Goal: Obtain resource: Download file/media

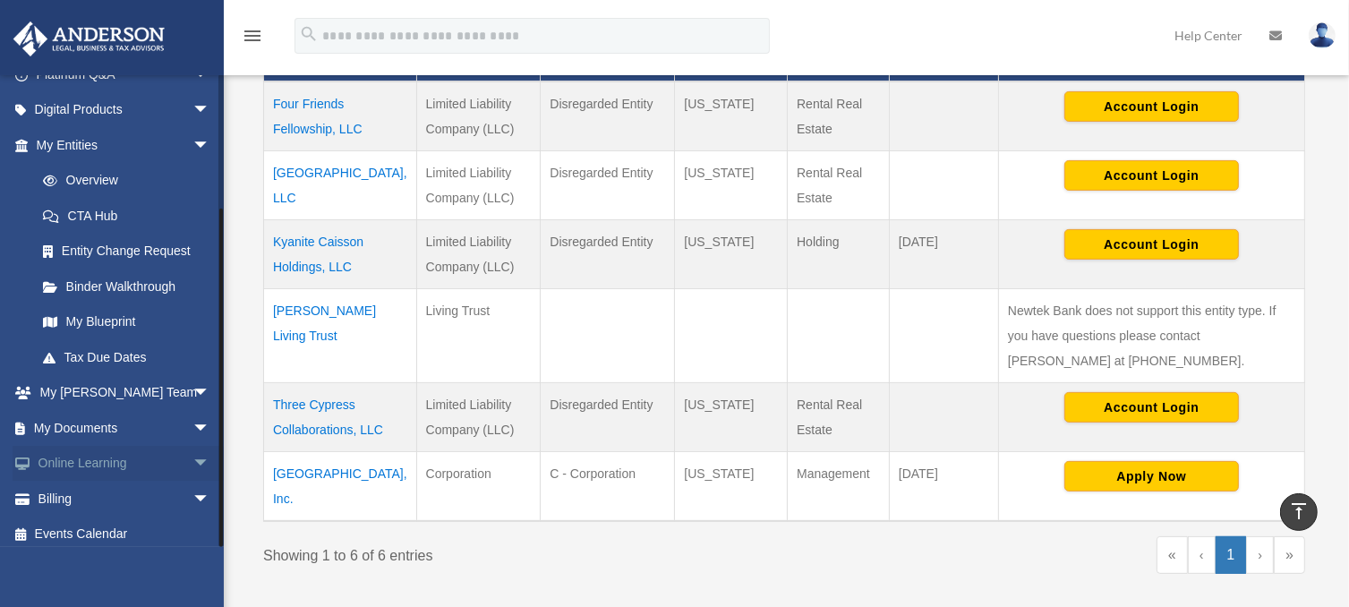
scroll to position [173, 0]
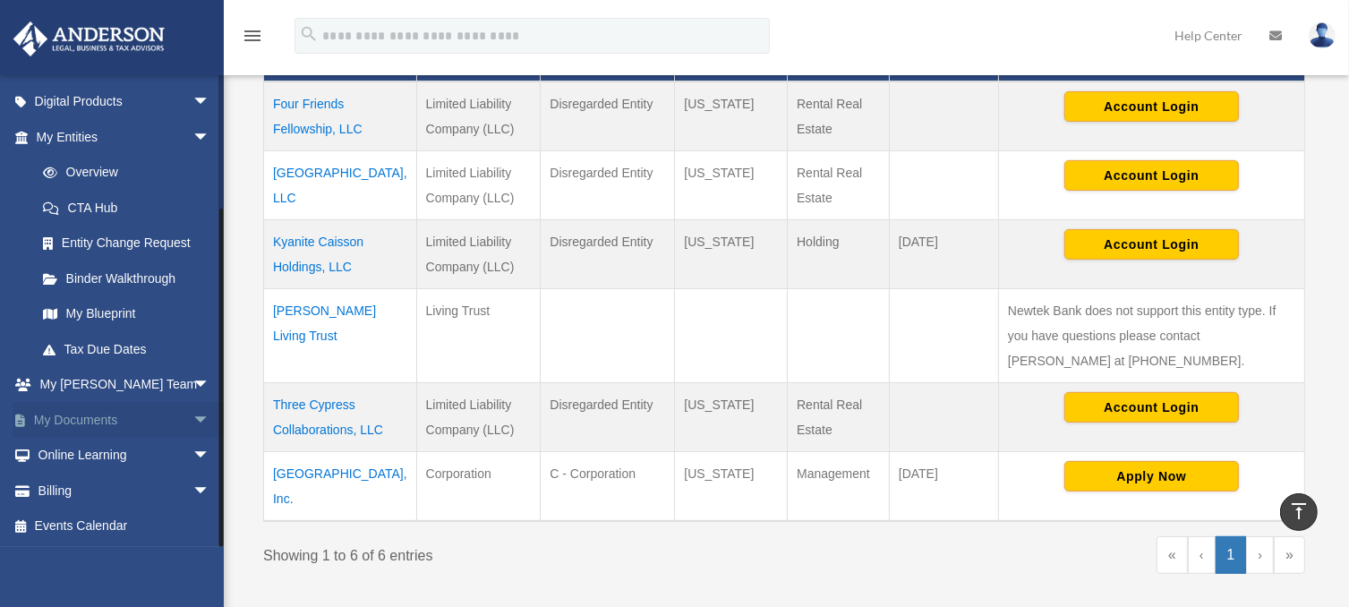
click at [132, 420] on link "My Documents arrow_drop_down" at bounding box center [125, 420] width 225 height 36
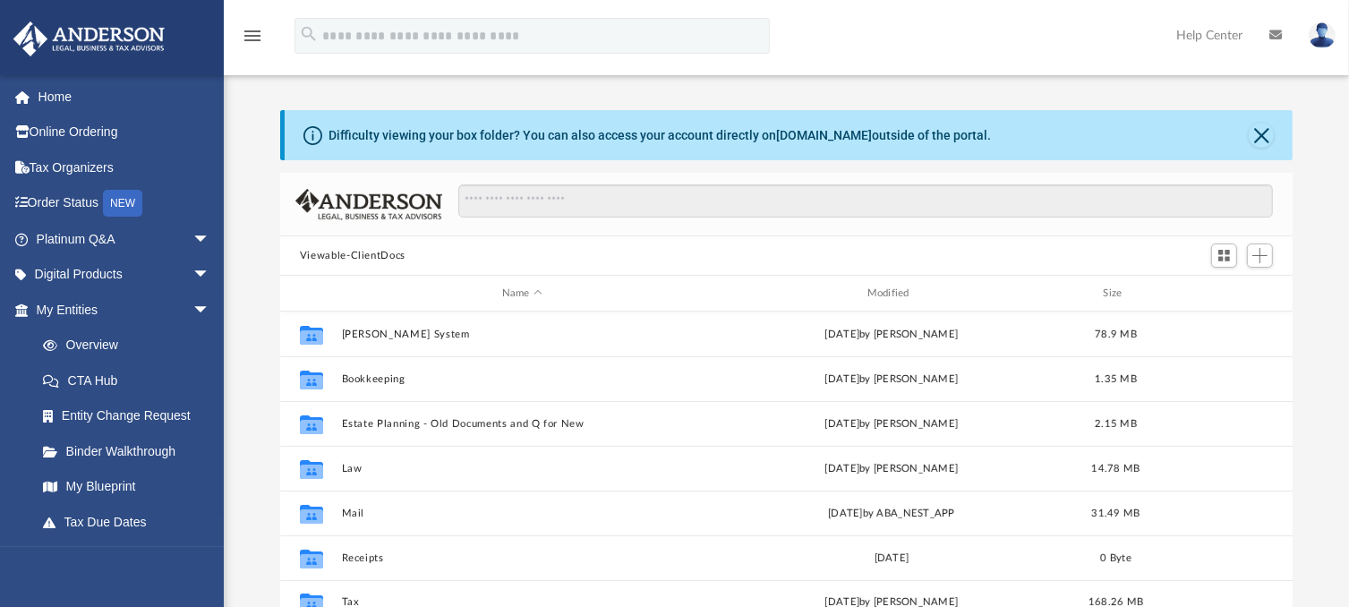
scroll to position [393, 999]
click at [1316, 122] on div "Difficulty viewing your box folder? You can also access your account directly o…" at bounding box center [786, 396] width 1125 height 572
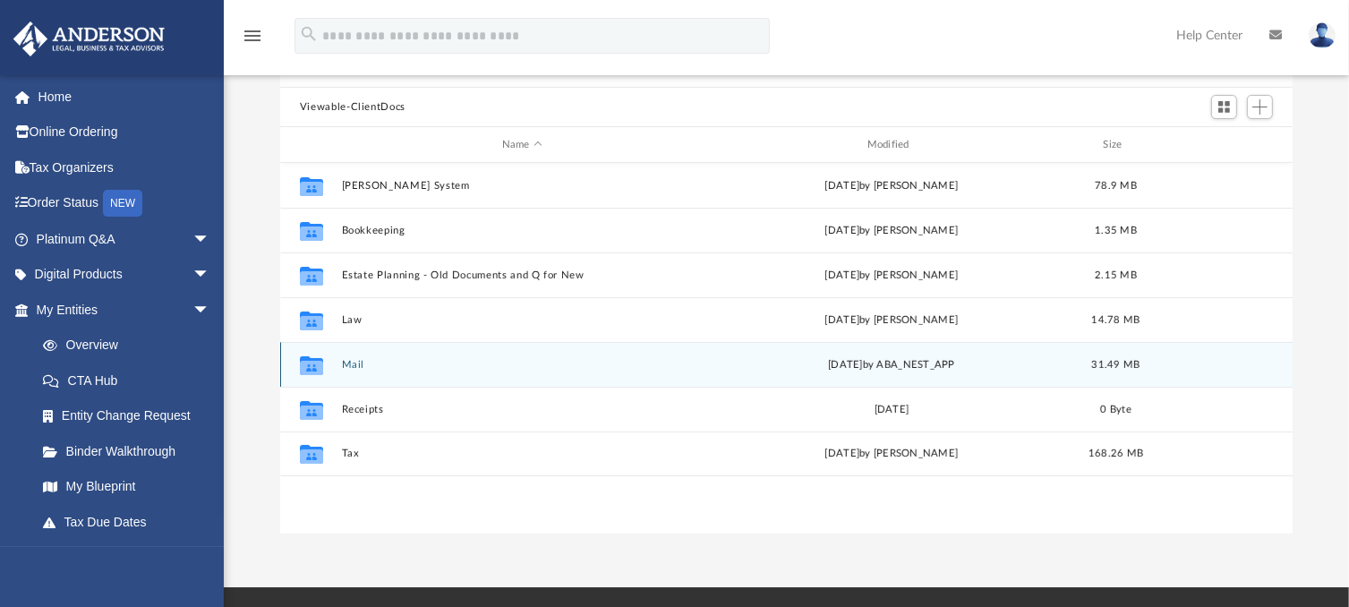
click at [347, 362] on button "Mail" at bounding box center [522, 365] width 362 height 12
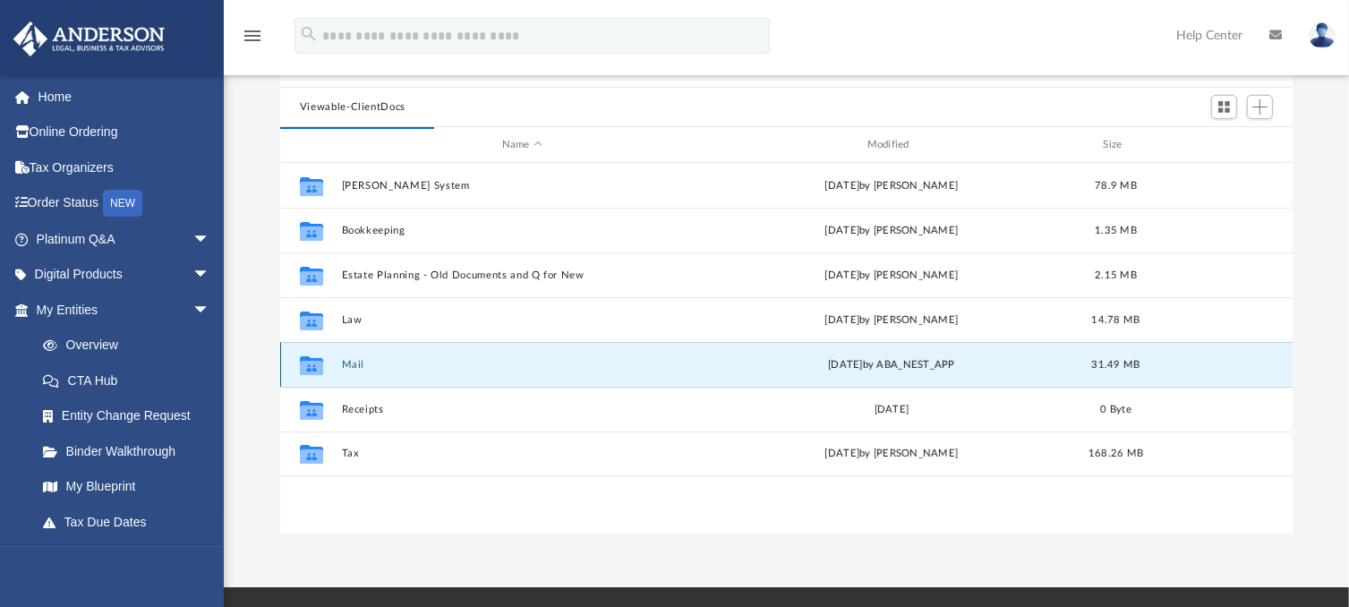
click at [347, 362] on button "Mail" at bounding box center [522, 365] width 362 height 12
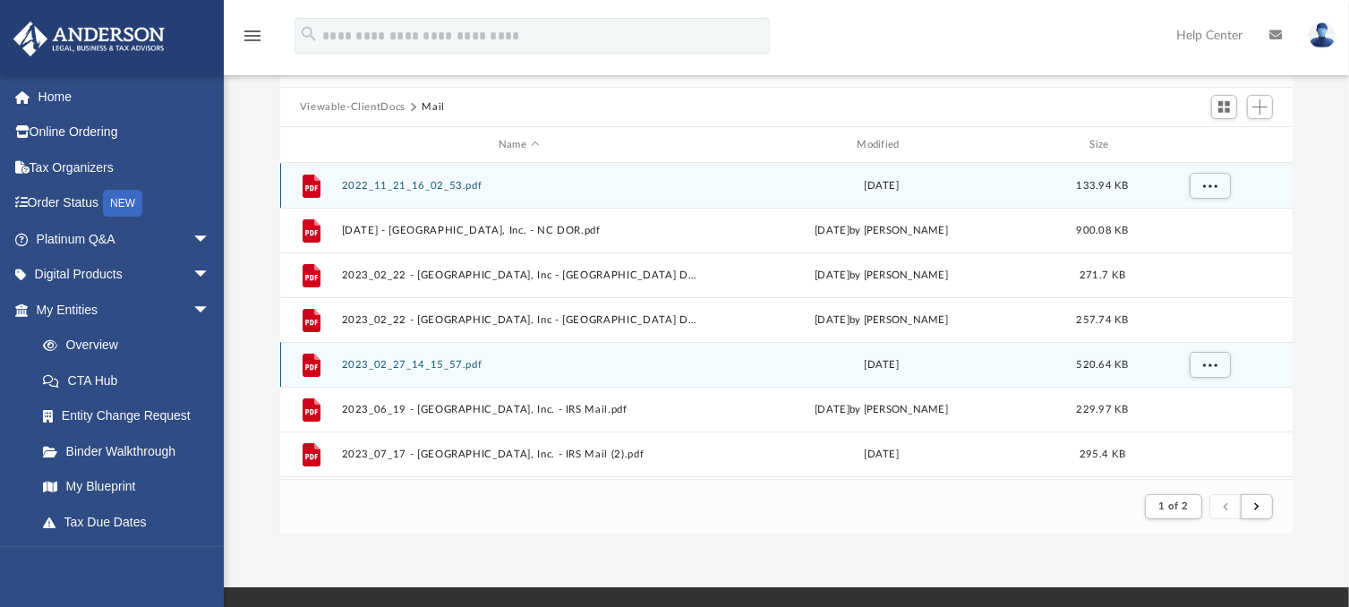
scroll to position [337, 999]
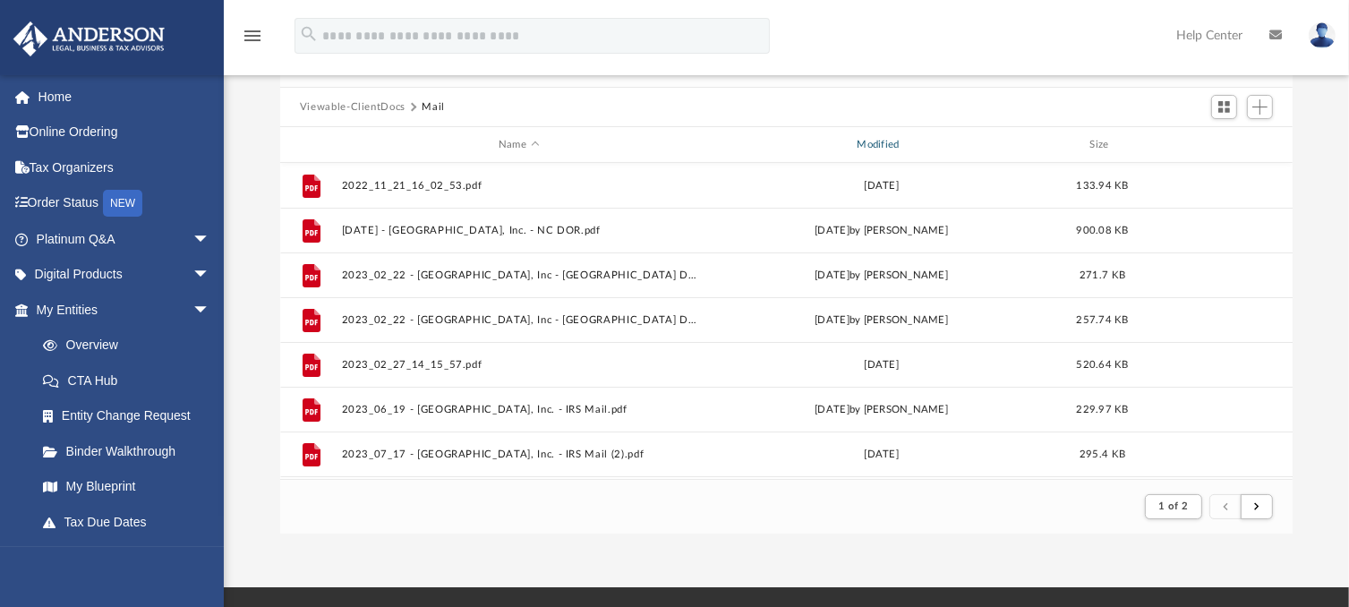
click at [881, 137] on div "Modified" at bounding box center [880, 145] width 355 height 16
click at [873, 140] on div "Modified" at bounding box center [880, 145] width 355 height 16
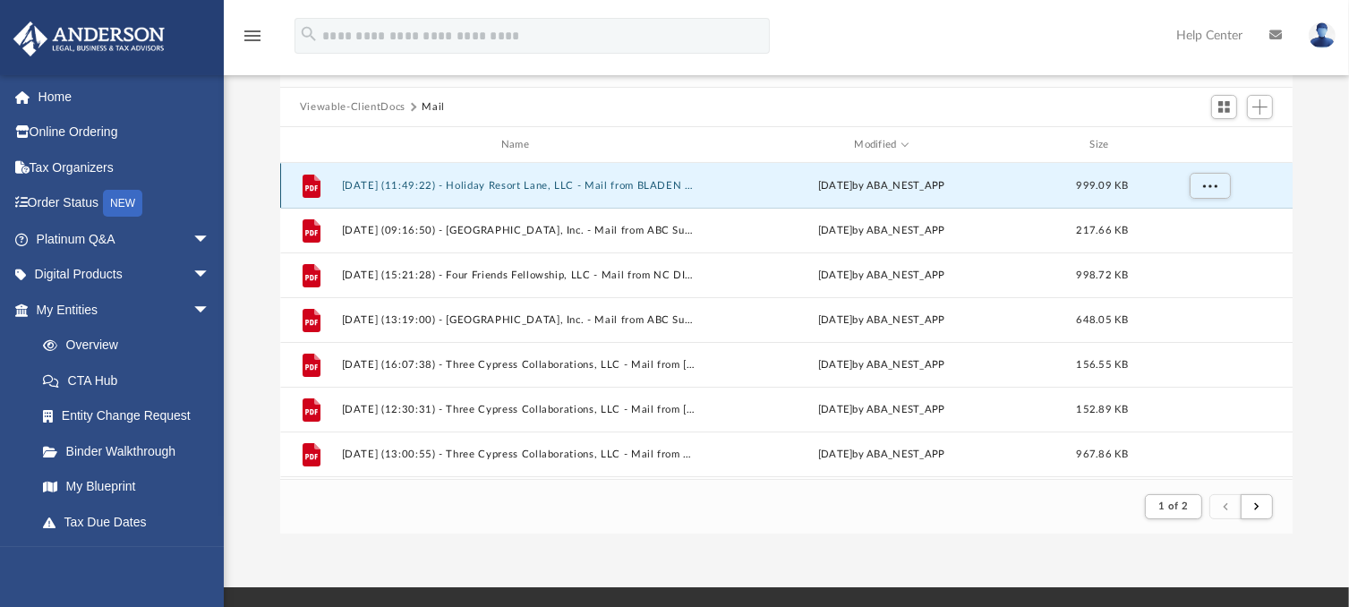
click at [465, 182] on button "[DATE] (11:49:22) - Holiday Resort Lane, LLC - Mail from BLADEN COUNTY REVENUE …" at bounding box center [518, 186] width 354 height 12
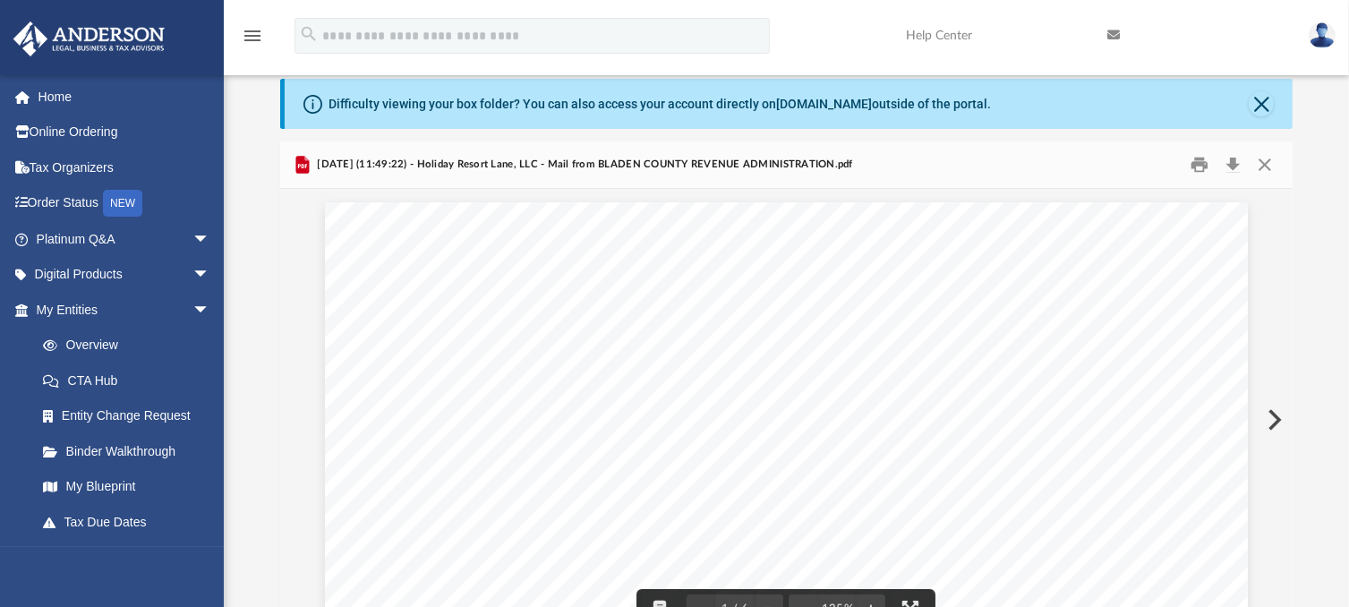
scroll to position [0, 0]
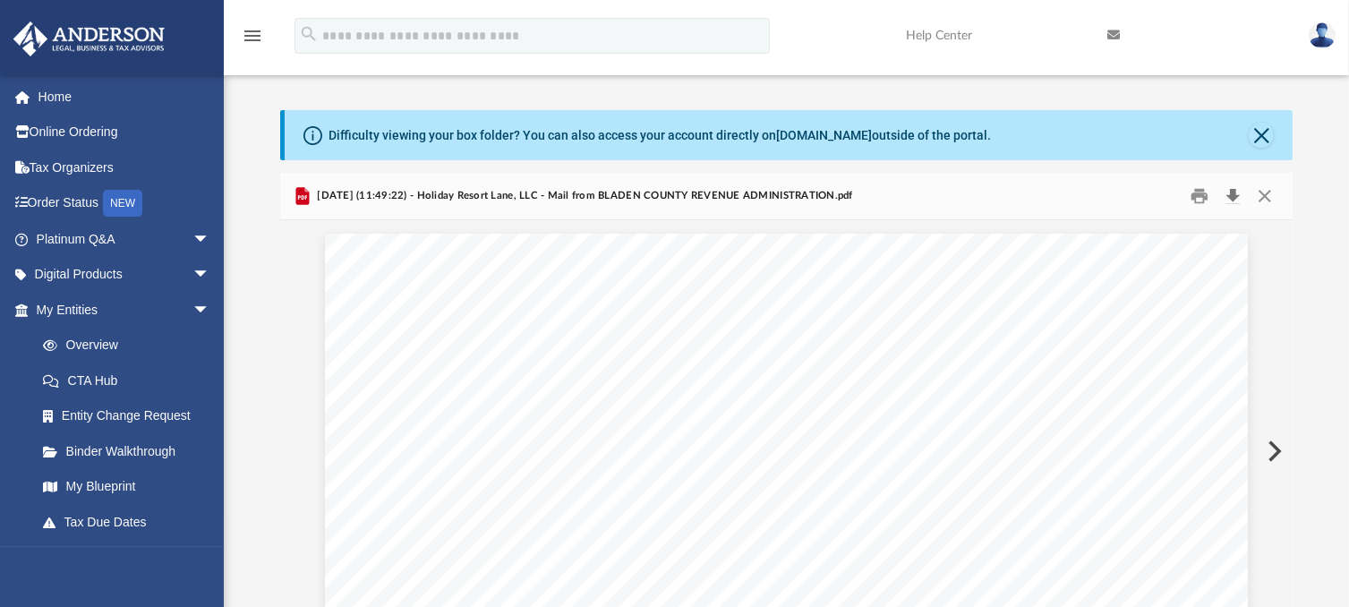
click at [1231, 192] on button "Download" at bounding box center [1232, 197] width 32 height 28
click at [1262, 137] on button "Close" at bounding box center [1260, 135] width 25 height 25
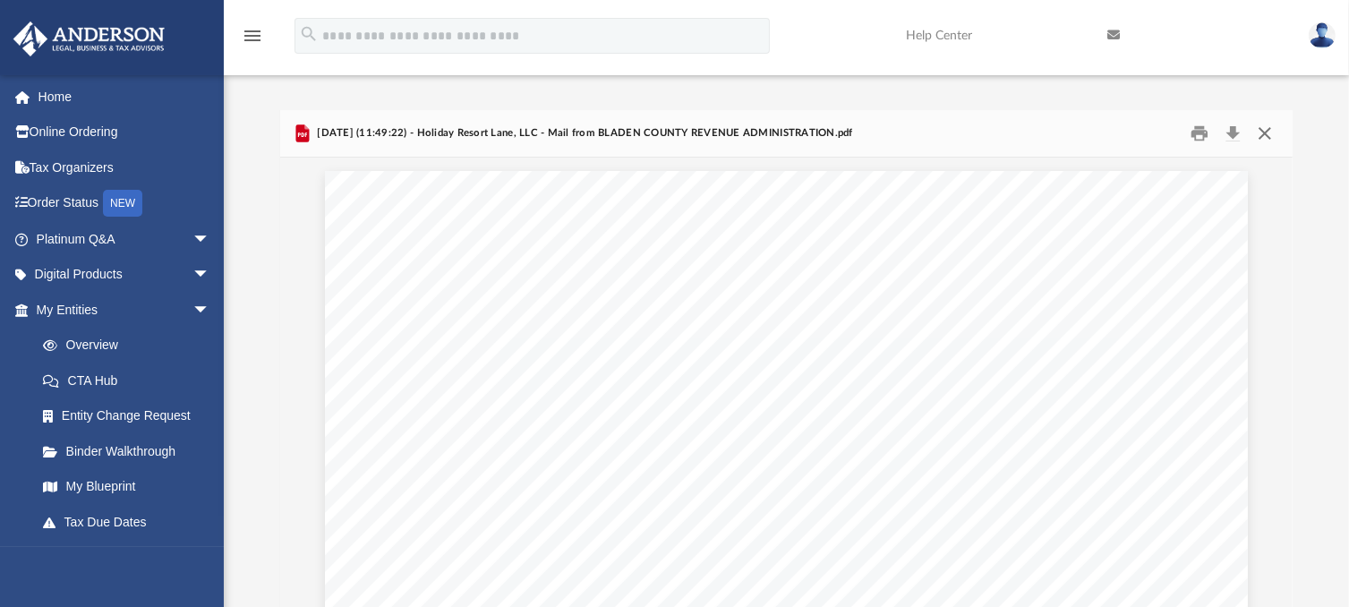
click at [1267, 136] on button "Close" at bounding box center [1264, 134] width 32 height 28
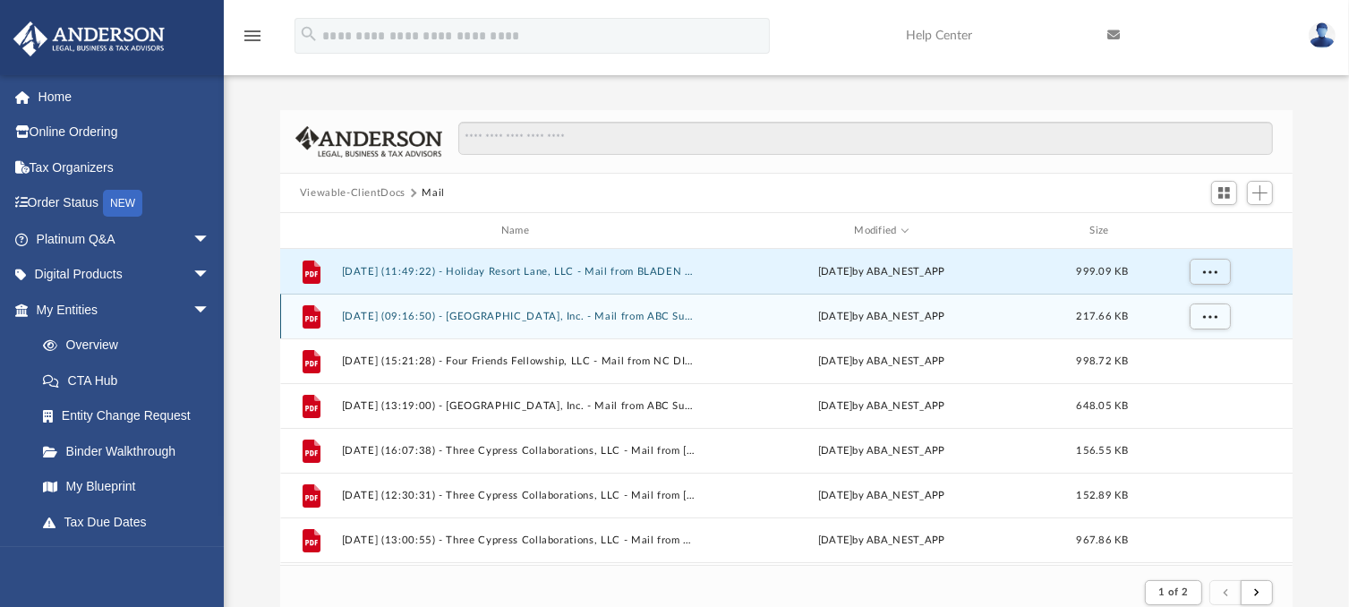
click at [519, 320] on button "[DATE] (09:16:50) - [GEOGRAPHIC_DATA], Inc. - Mail from ABC Supply Co. Inc..pdf" at bounding box center [518, 317] width 354 height 12
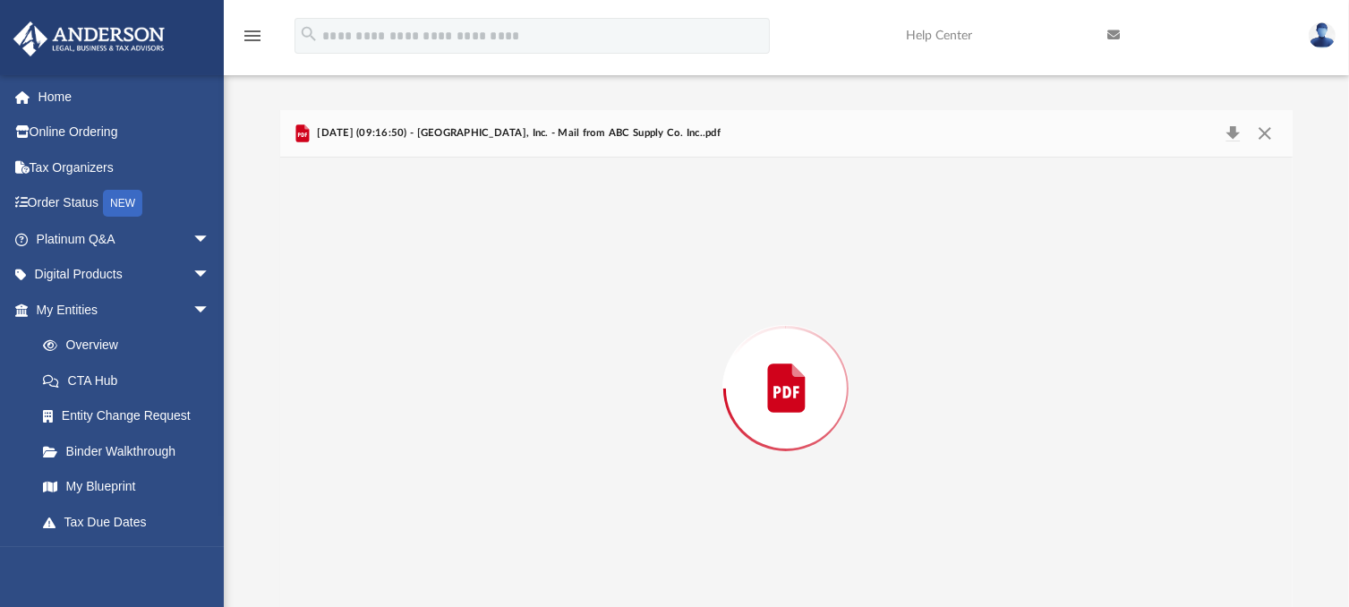
scroll to position [12, 0]
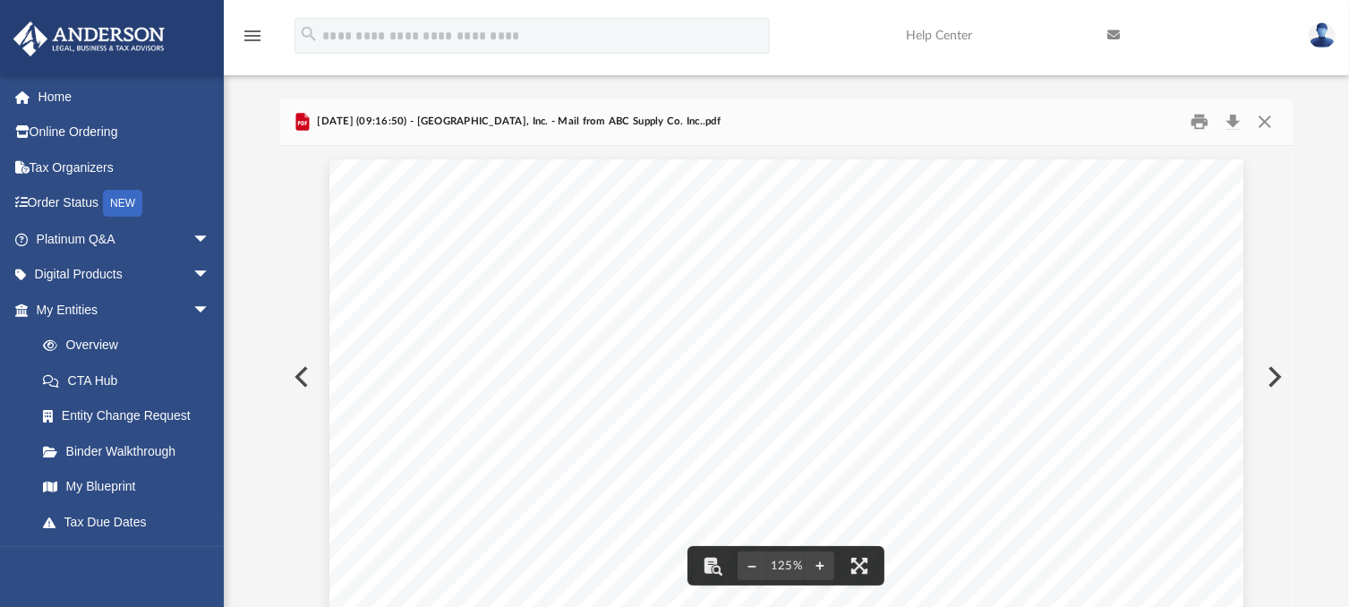
click at [1278, 371] on button "Preview" at bounding box center [1272, 377] width 39 height 50
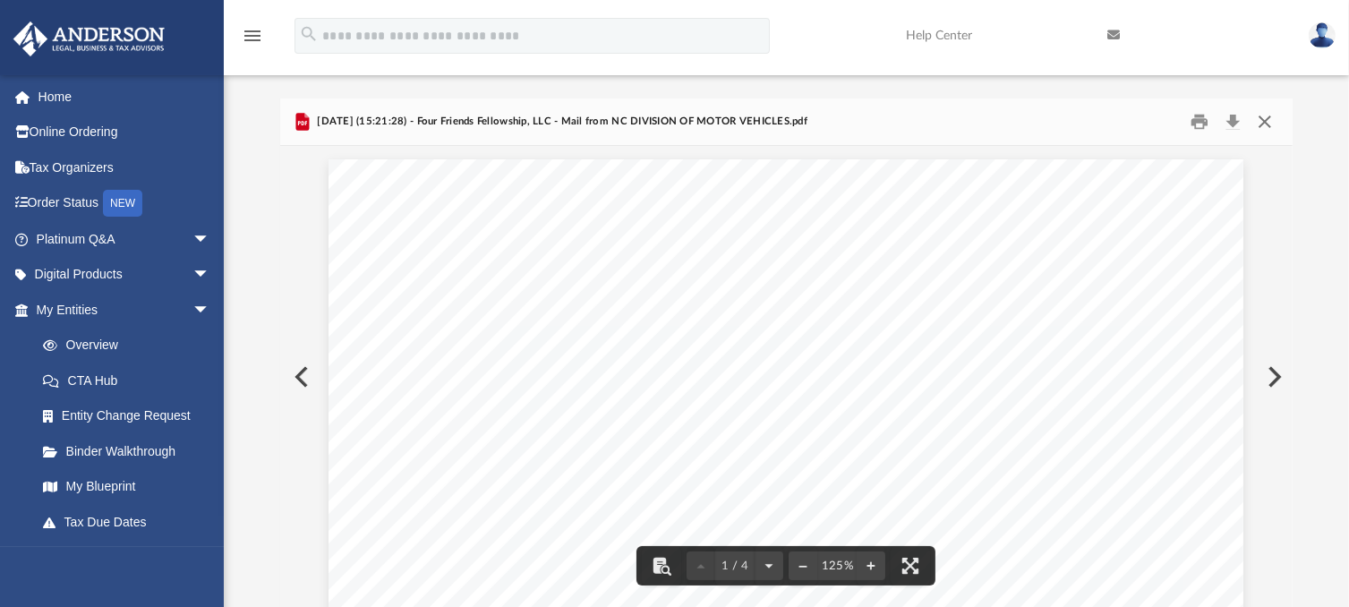
click at [1268, 122] on button "Close" at bounding box center [1264, 122] width 32 height 28
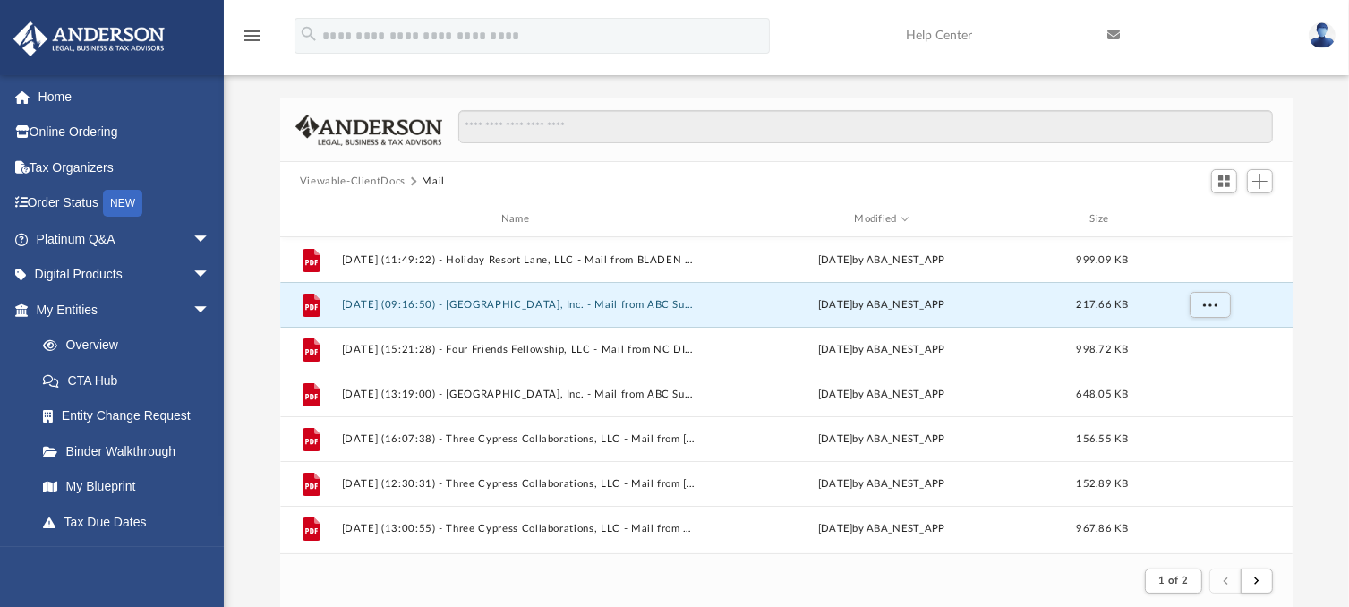
scroll to position [0, 0]
